Goal: Information Seeking & Learning: Understand process/instructions

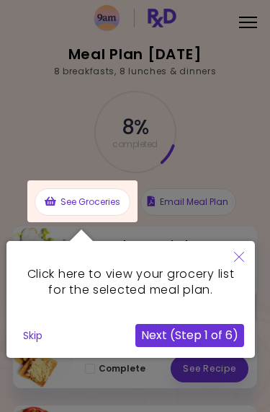
click at [37, 343] on button "Skip" at bounding box center [32, 335] width 31 height 22
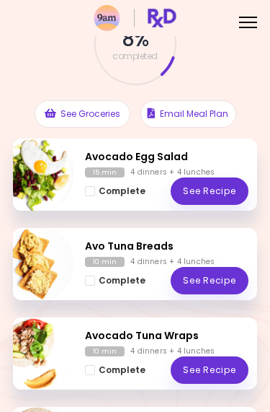
scroll to position [90, 0]
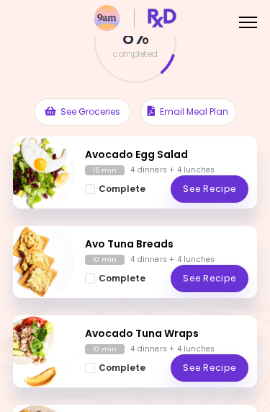
click at [211, 190] on link "See Recipe" at bounding box center [210, 188] width 78 height 27
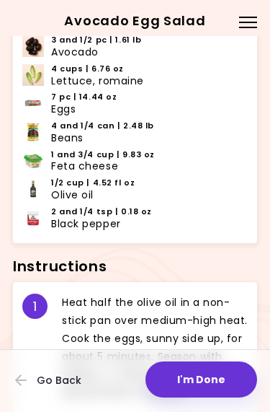
scroll to position [492, 0]
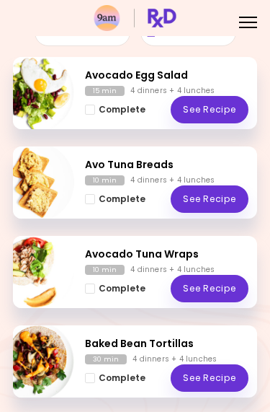
scroll to position [172, 0]
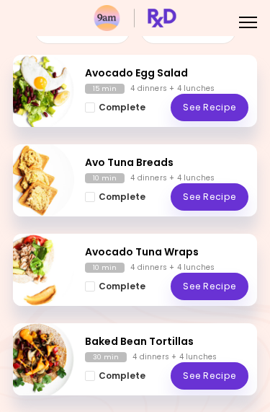
click at [204, 203] on link "See Recipe" at bounding box center [210, 196] width 78 height 27
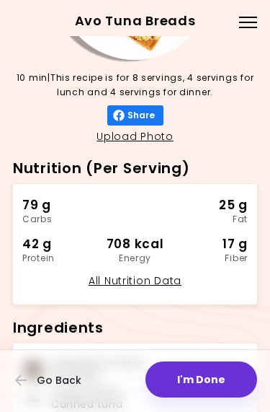
scroll to position [139, 0]
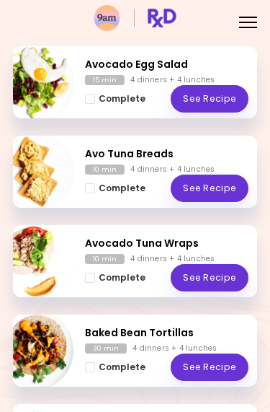
scroll to position [177, 0]
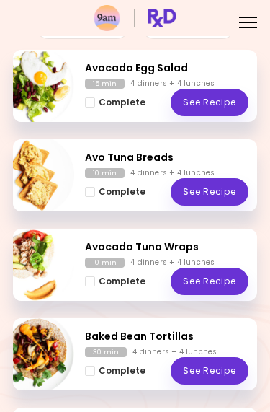
click at [200, 283] on link "See Recipe" at bounding box center [210, 280] width 78 height 27
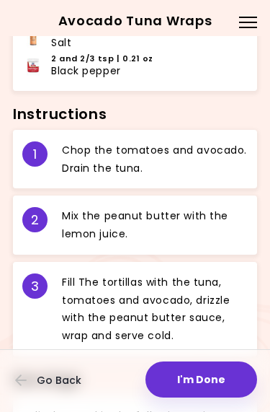
scroll to position [643, 0]
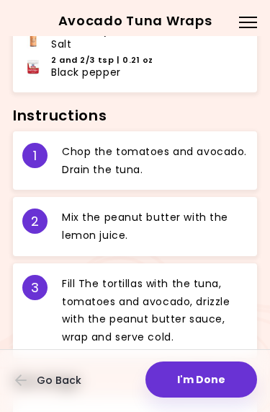
click at [223, 197] on div "2 M i x t h e p e a n u t b u t t e r w i t h t h e l e m o n j u i c e ." at bounding box center [135, 226] width 244 height 59
click at [215, 226] on div "M i x t h e p e a n u t b u t t e r w i t h t h e l e m o n j u i c e ." at bounding box center [155, 226] width 186 height 36
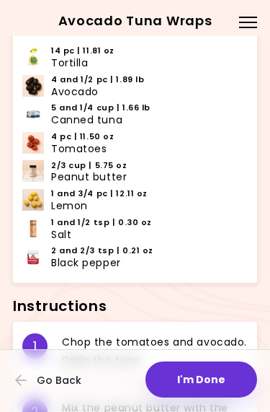
scroll to position [451, 0]
